Goal: Information Seeking & Learning: Learn about a topic

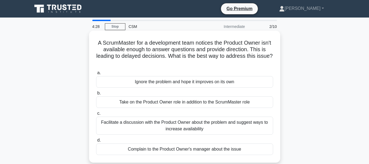
scroll to position [1, 0]
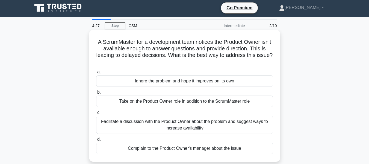
click at [173, 122] on div "Facilitate a discussion with the Product Owner about the problem and suggest wa…" at bounding box center [184, 124] width 177 height 18
click at [96, 114] on input "c. Facilitate a discussion with the Product Owner about the problem and suggest…" at bounding box center [96, 113] width 0 height 4
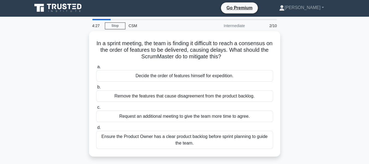
scroll to position [0, 0]
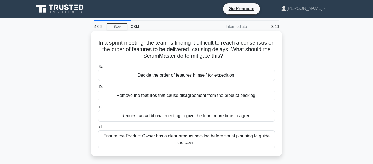
click at [179, 136] on div "Ensure the Product Owner has a clear product backlog before sprint planning to …" at bounding box center [186, 139] width 177 height 18
click at [98, 129] on input "d. Ensure the Product Owner has a clear product backlog before sprint planning …" at bounding box center [98, 127] width 0 height 4
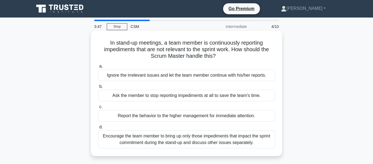
click at [166, 136] on div "Encourage the team member to bring up only those impediments that impact the sp…" at bounding box center [186, 139] width 177 height 18
click at [98, 129] on input "d. Encourage the team member to bring up only those impediments that impact the…" at bounding box center [98, 127] width 0 height 4
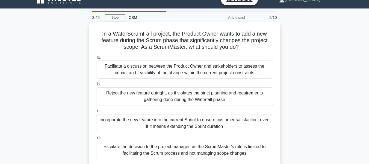
scroll to position [14, 0]
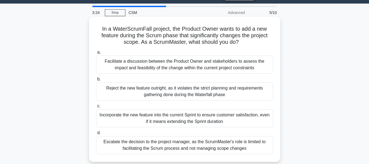
click at [173, 66] on div "Facilitate a discussion between the Product Owner and stakeholders to assess th…" at bounding box center [184, 64] width 177 height 18
click at [96, 54] on input "a. Facilitate a discussion between the Product Owner and stakeholders to assess…" at bounding box center [96, 52] width 0 height 4
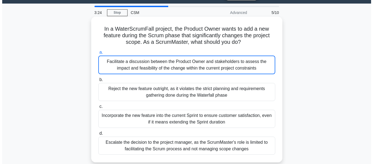
scroll to position [0, 0]
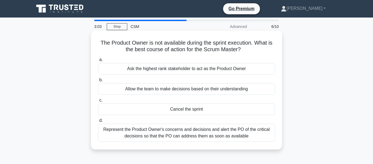
click at [188, 69] on div "Ask the highest rank stakeholder to act as the Product Owner" at bounding box center [186, 68] width 177 height 11
click at [98, 61] on input "a. Ask the highest rank stakeholder to act as the Product Owner" at bounding box center [98, 60] width 0 height 4
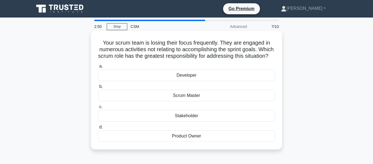
click at [188, 81] on div "Developer" at bounding box center [186, 74] width 177 height 11
click at [98, 68] on input "a. Developer" at bounding box center [98, 66] width 0 height 4
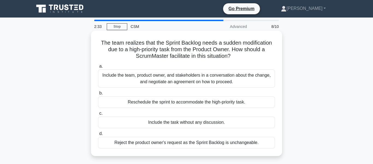
click at [190, 80] on div "Include the team, product owner, and stakeholders in a conversation about the c…" at bounding box center [186, 78] width 177 height 18
click at [98, 68] on input "a. Include the team, product owner, and stakeholders in a conversation about th…" at bounding box center [98, 66] width 0 height 4
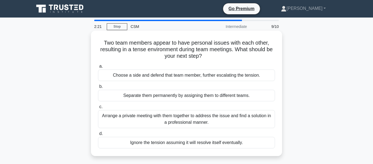
click at [195, 118] on div "Arrange a private meeting with them together to address the issue and find a so…" at bounding box center [186, 119] width 177 height 18
click at [98, 108] on input "c. Arrange a private meeting with them together to address the issue and find a…" at bounding box center [98, 107] width 0 height 4
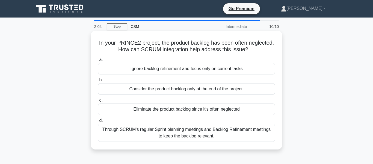
click at [183, 134] on div "Through SCRUM's regular Sprint planning meetings and Backlog Refinement meeting…" at bounding box center [186, 132] width 177 height 18
click at [98, 122] on input "d. Through SCRUM's regular Sprint planning meetings and Backlog Refinement meet…" at bounding box center [98, 120] width 0 height 4
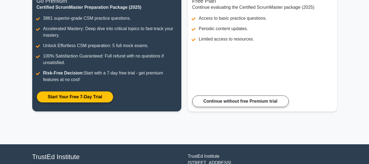
scroll to position [107, 0]
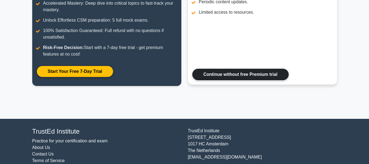
click at [225, 69] on link "Continue without free Premium trial" at bounding box center [240, 74] width 96 height 11
